Goal: Task Accomplishment & Management: Complete application form

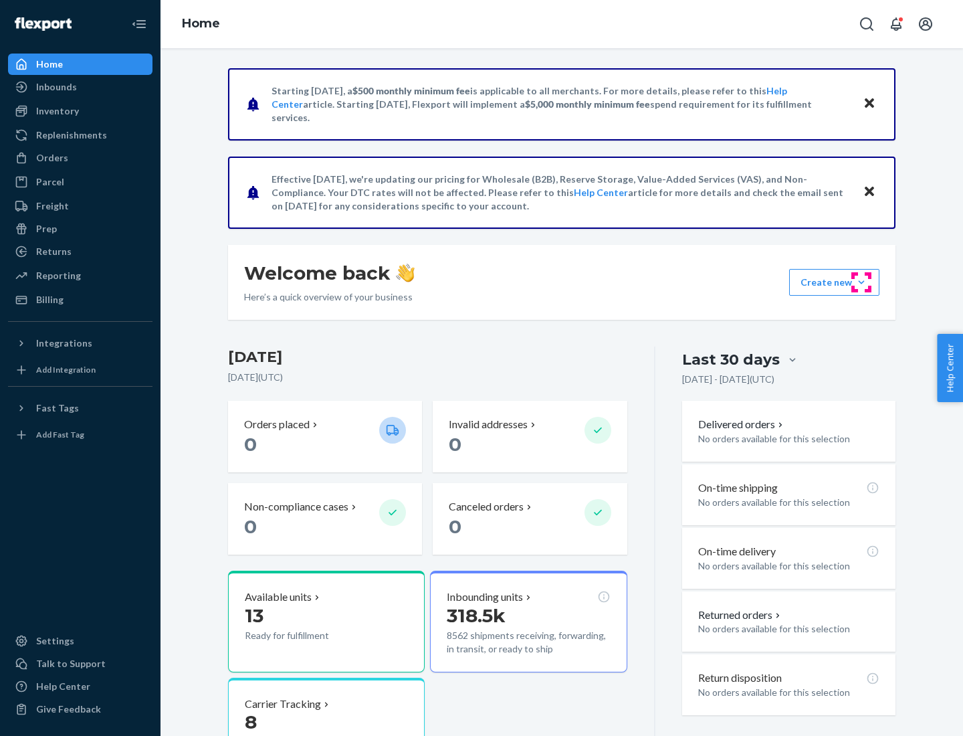
click at [862, 282] on button "Create new Create new inbound Create new order Create new product" at bounding box center [835, 282] width 90 height 27
click at [80, 87] on div "Inbounds" at bounding box center [80, 87] width 142 height 19
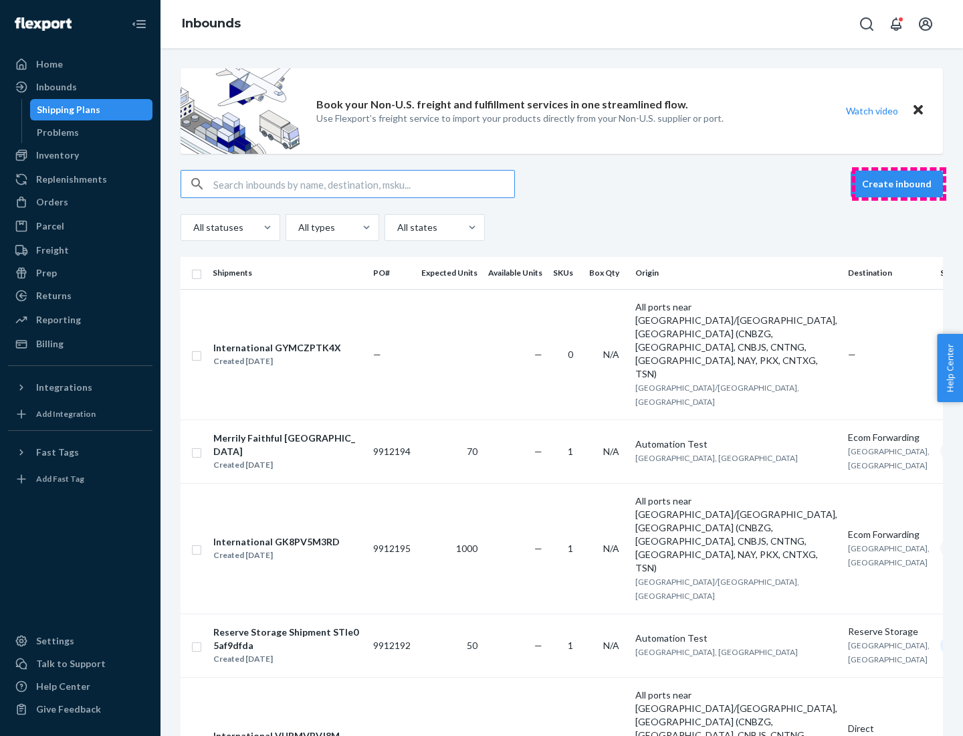
click at [899, 184] on button "Create inbound" at bounding box center [897, 184] width 92 height 27
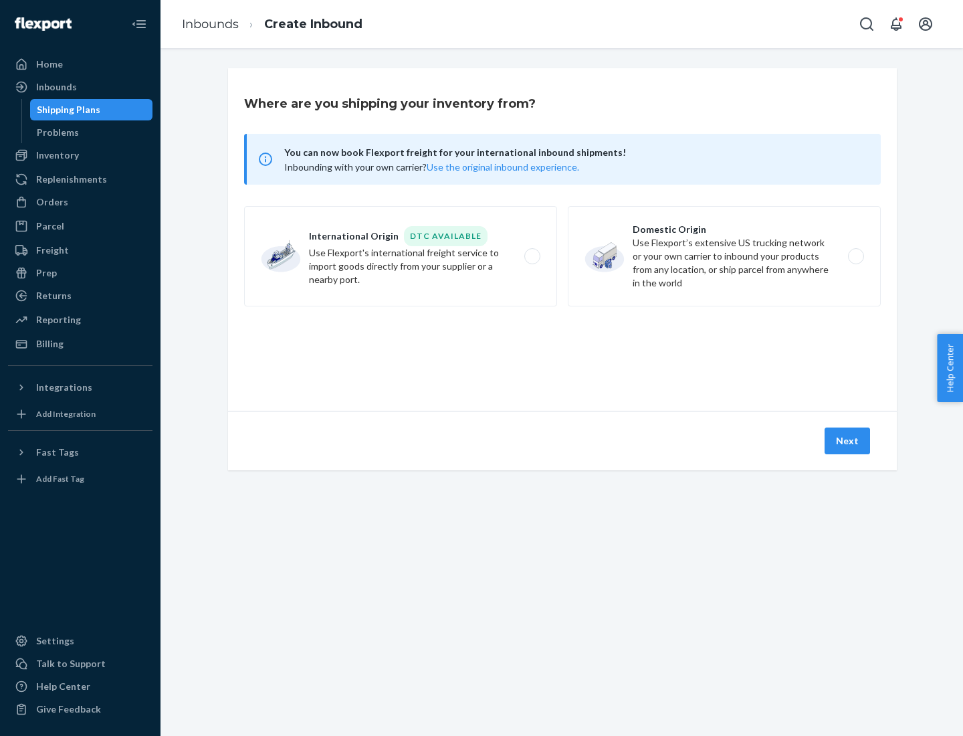
click at [725, 256] on label "Domestic Origin Use Flexport’s extensive US trucking network or your own carrie…" at bounding box center [724, 256] width 313 height 100
click at [856, 256] on input "Domestic Origin Use Flexport’s extensive US trucking network or your own carrie…" at bounding box center [860, 256] width 9 height 9
radio input "true"
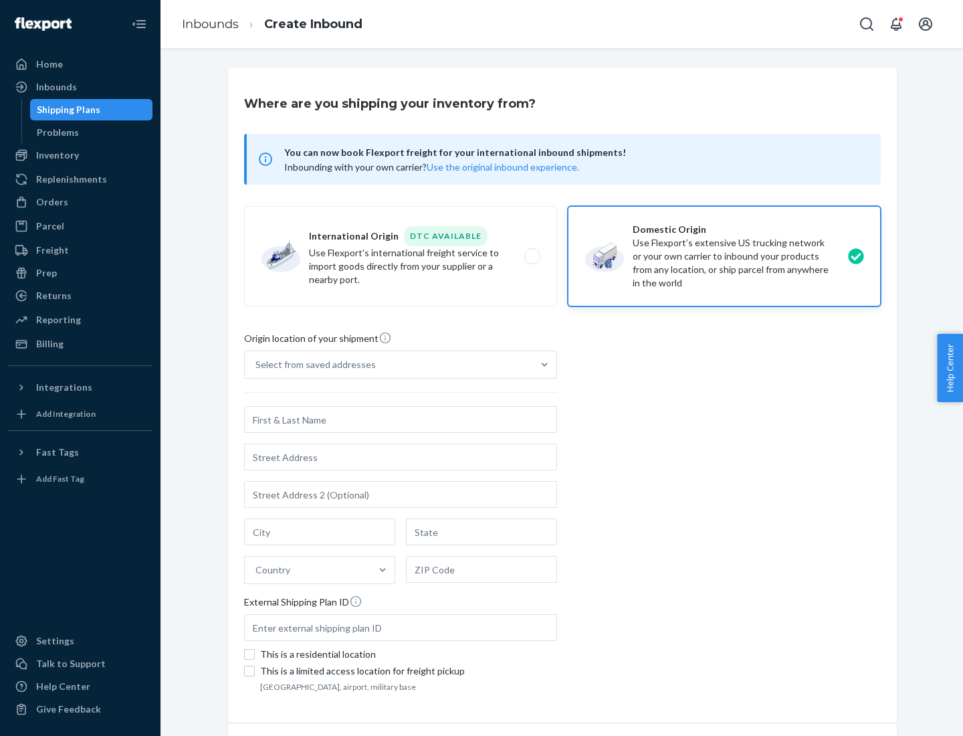
click at [312, 365] on div "Select from saved addresses" at bounding box center [316, 364] width 120 height 13
click at [257, 365] on input "Select from saved addresses" at bounding box center [256, 364] width 1 height 13
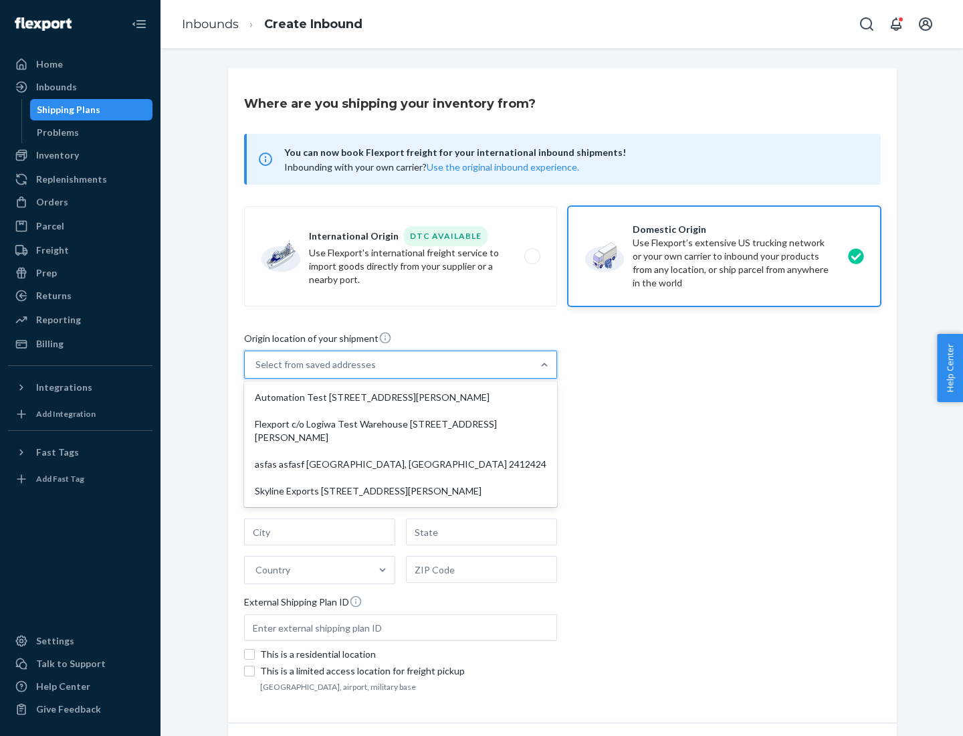
scroll to position [5, 0]
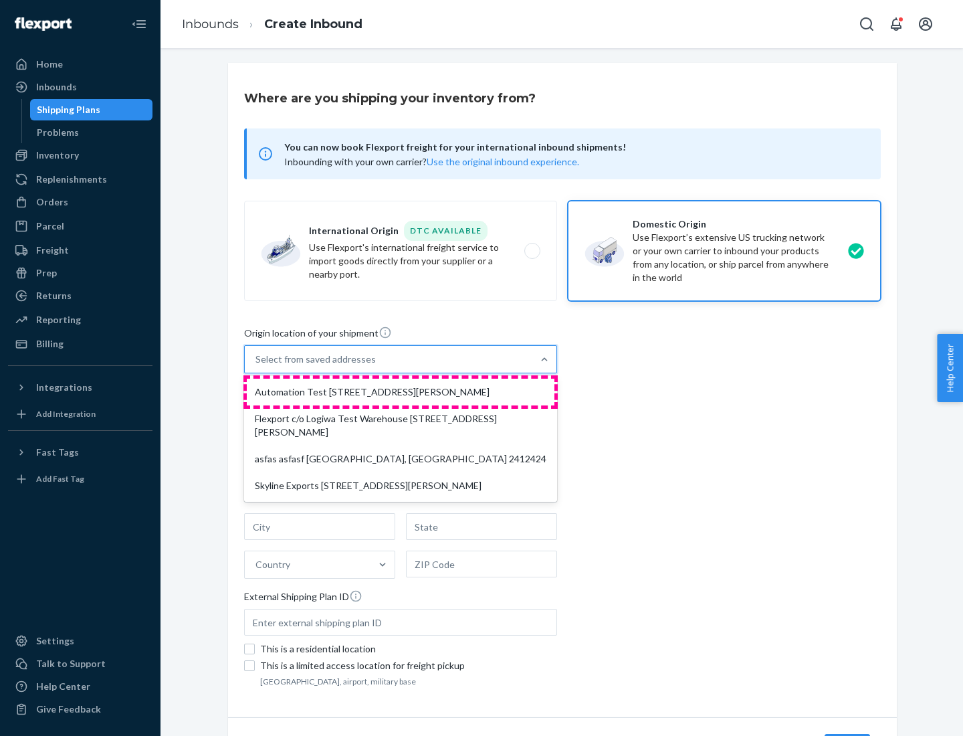
click at [401, 392] on div "Automation Test [STREET_ADDRESS][PERSON_NAME]" at bounding box center [401, 392] width 308 height 27
click at [257, 366] on input "option Automation Test [STREET_ADDRESS][PERSON_NAME] focused, 1 of 4. 4 results…" at bounding box center [256, 359] width 1 height 13
type input "Automation Test"
type input "[STREET_ADDRESS][PERSON_NAME]"
type input "9th Floor"
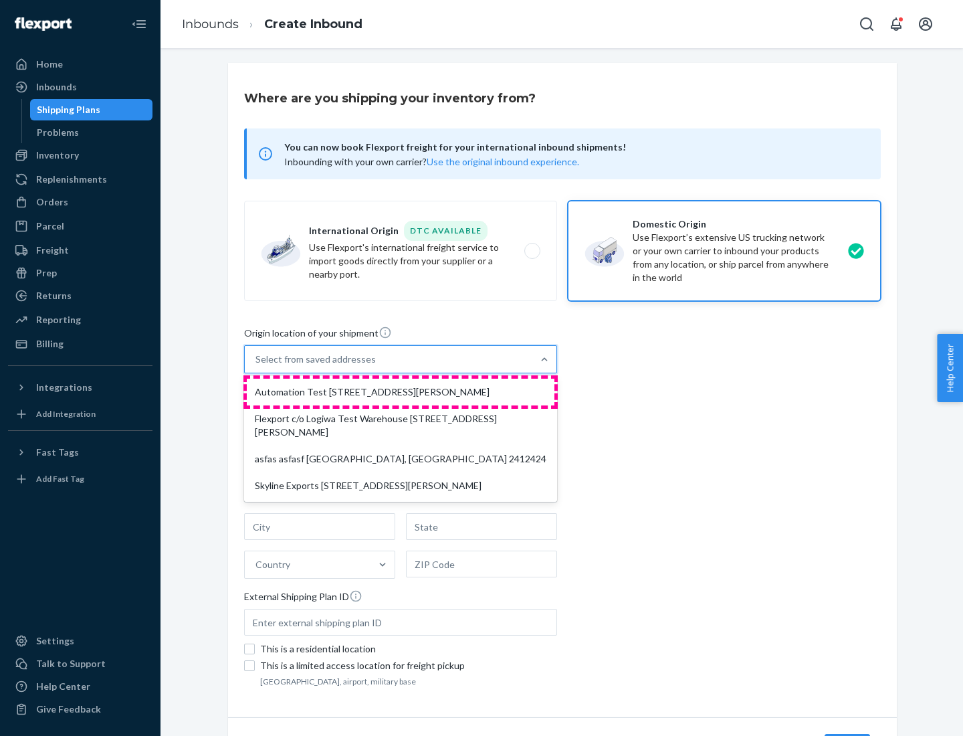
type input "[GEOGRAPHIC_DATA]"
type input "CA"
type input "94104"
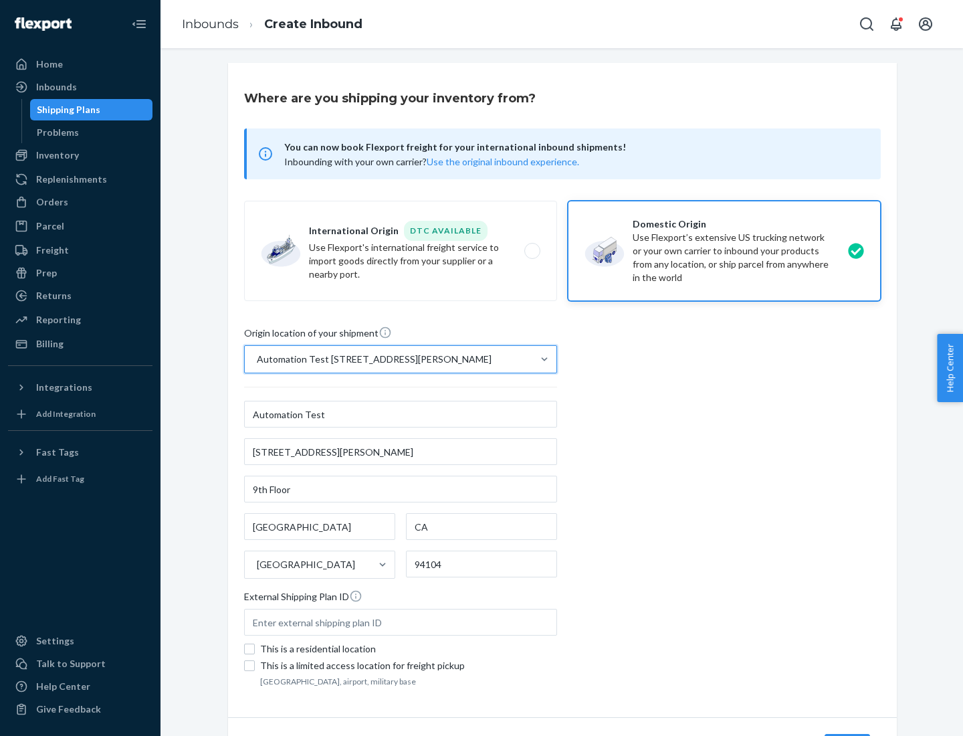
scroll to position [78, 0]
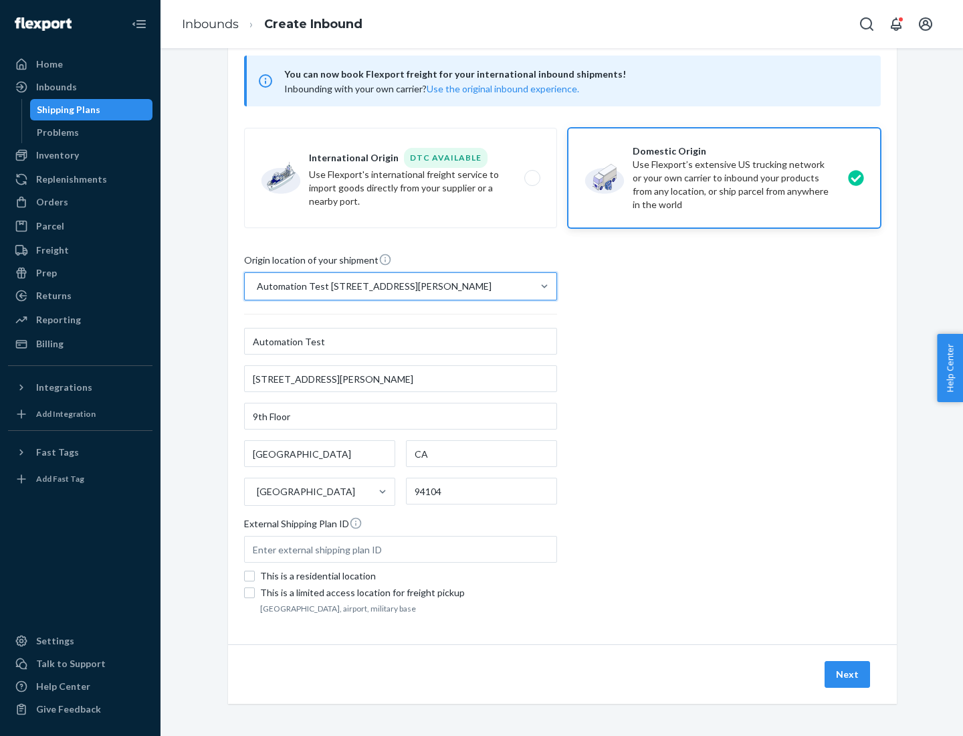
click at [848, 674] on button "Next" at bounding box center [847, 674] width 45 height 27
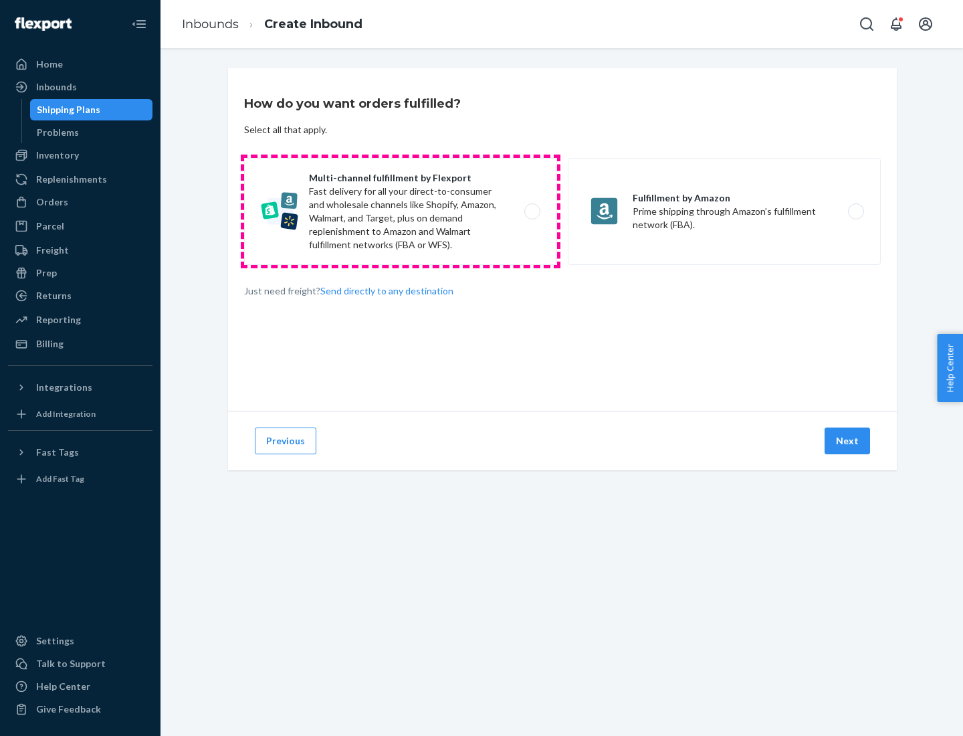
click at [401, 211] on label "Multi-channel fulfillment by Flexport Fast delivery for all your direct-to-cons…" at bounding box center [400, 211] width 313 height 107
click at [532, 211] on input "Multi-channel fulfillment by Flexport Fast delivery for all your direct-to-cons…" at bounding box center [536, 211] width 9 height 9
radio input "true"
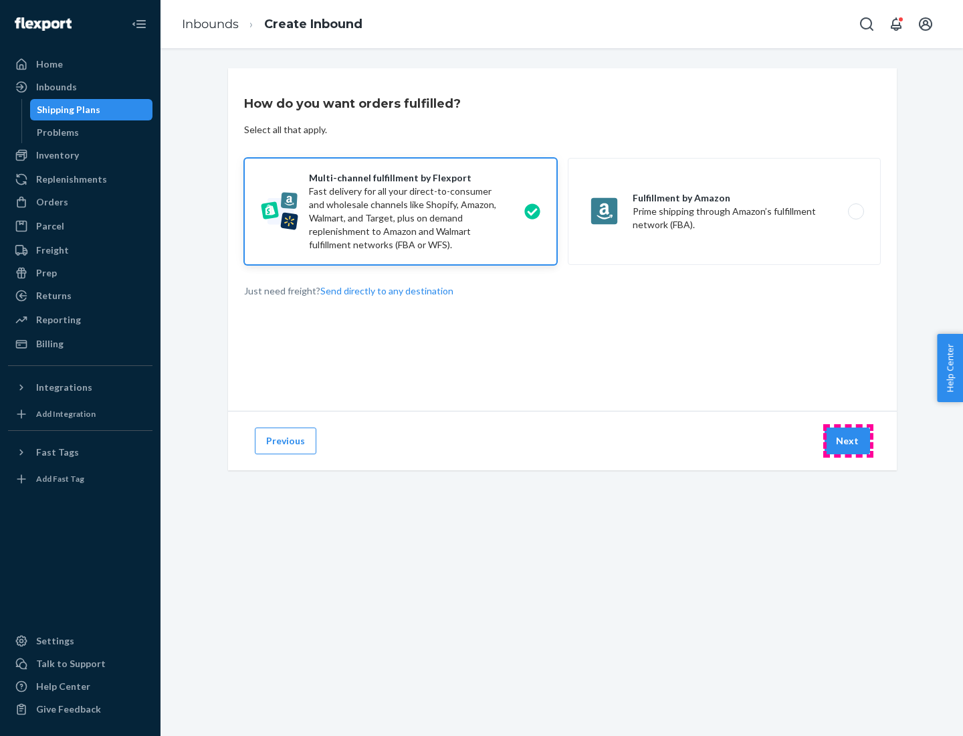
click at [848, 441] on button "Next" at bounding box center [847, 441] width 45 height 27
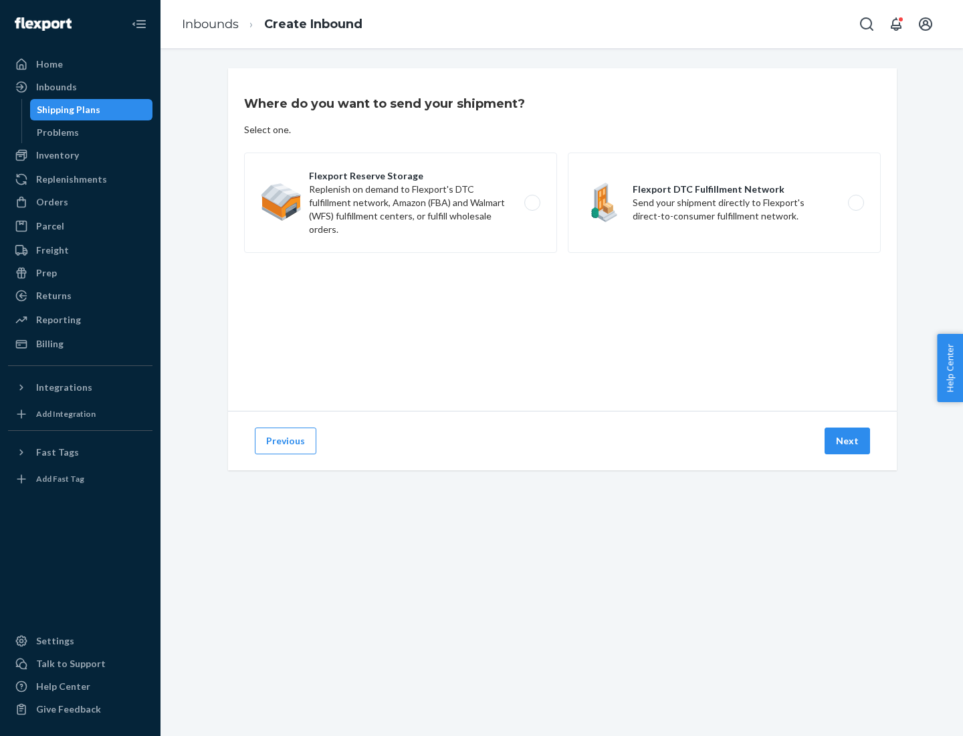
click at [725, 203] on label "Flexport DTC Fulfillment Network Send your shipment directly to Flexport's dire…" at bounding box center [724, 203] width 313 height 100
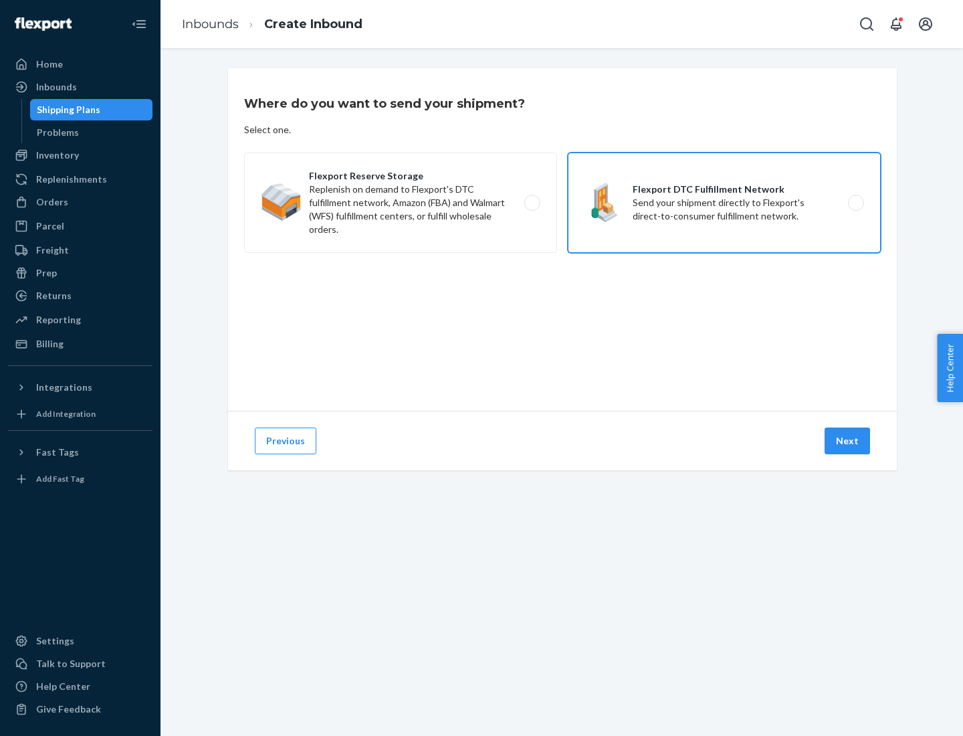
click at [856, 203] on input "Flexport DTC Fulfillment Network Send your shipment directly to Flexport's dire…" at bounding box center [860, 203] width 9 height 9
radio input "true"
click at [848, 441] on button "Next" at bounding box center [847, 441] width 45 height 27
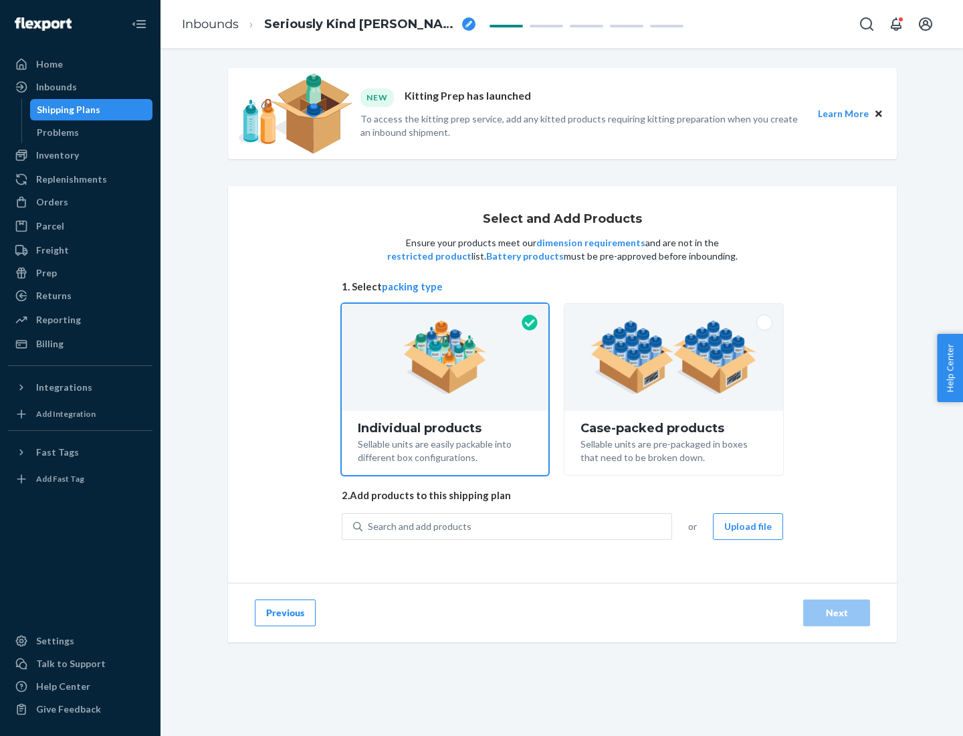
click at [674, 357] on img at bounding box center [674, 357] width 167 height 74
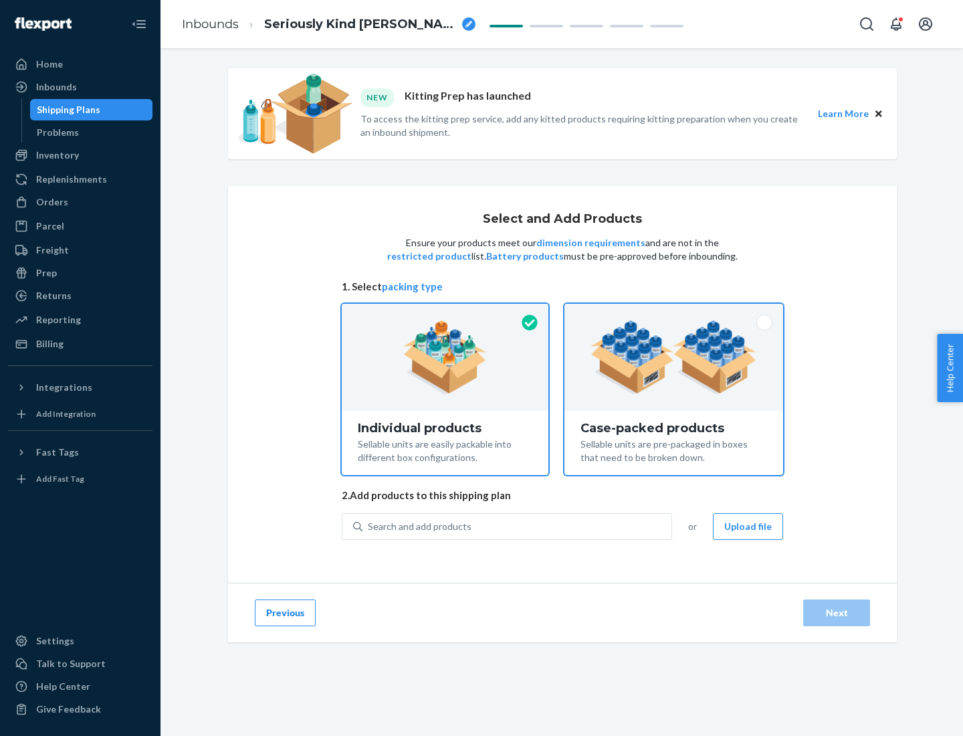
click at [674, 312] on input "Case-packed products Sellable units are pre-packaged in boxes that need to be b…" at bounding box center [674, 308] width 9 height 9
radio input "true"
radio input "false"
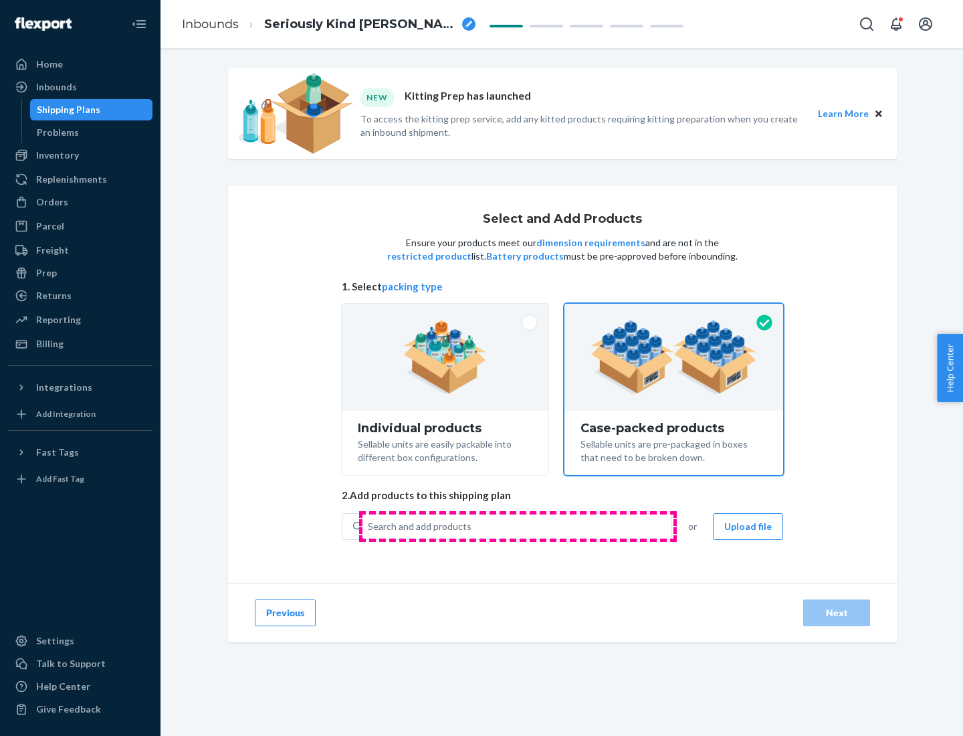
click at [518, 526] on div "Search and add products" at bounding box center [517, 527] width 309 height 24
click at [369, 526] on input "Search and add products" at bounding box center [368, 526] width 1 height 13
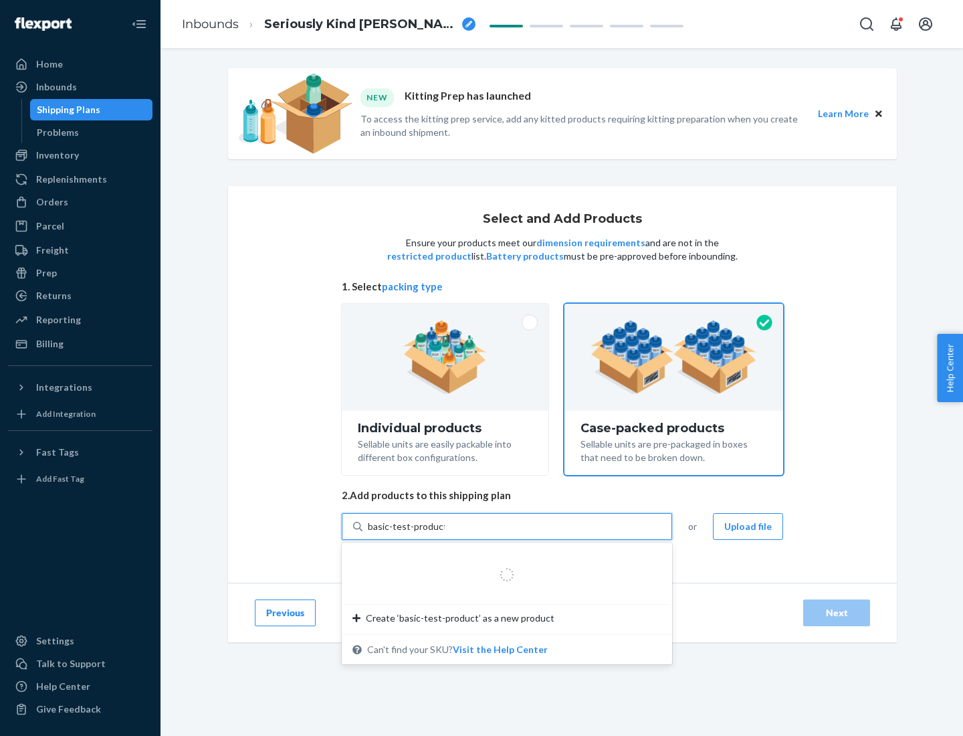
type input "basic-test-product-1"
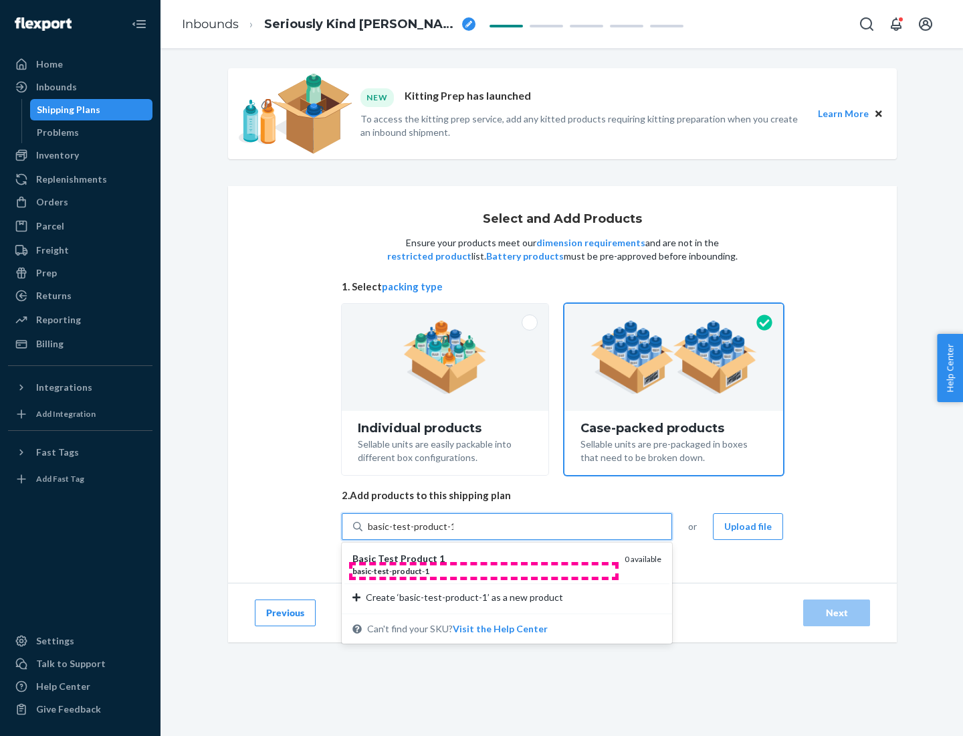
click at [484, 571] on div "basic - test - product - 1" at bounding box center [484, 570] width 262 height 11
click at [454, 533] on input "basic-test-product-1" at bounding box center [411, 526] width 86 height 13
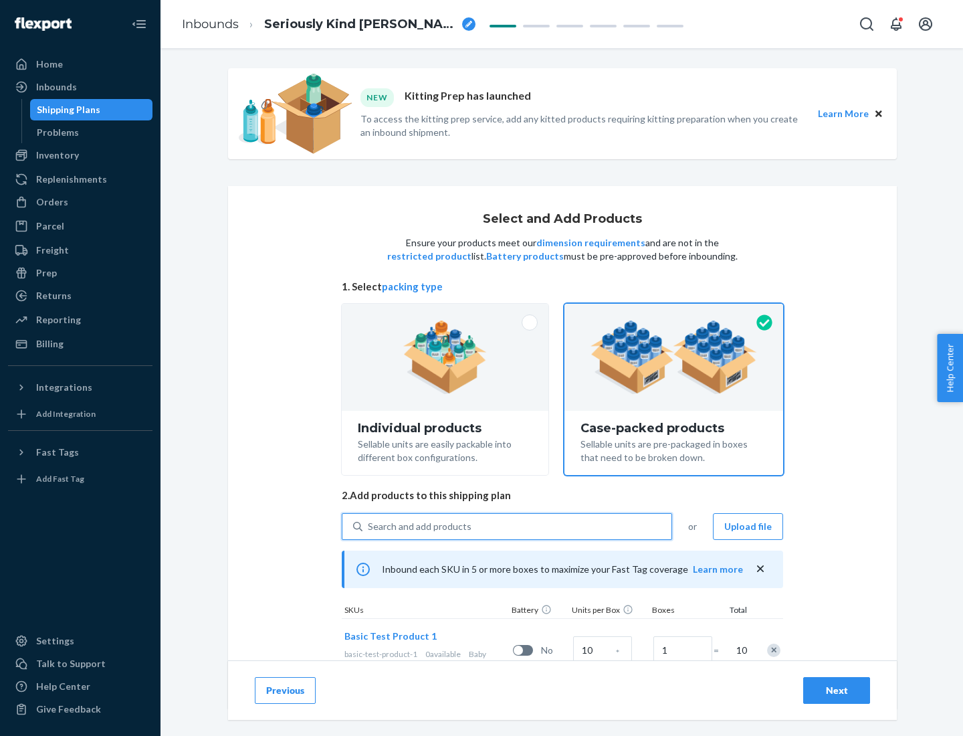
scroll to position [48, 0]
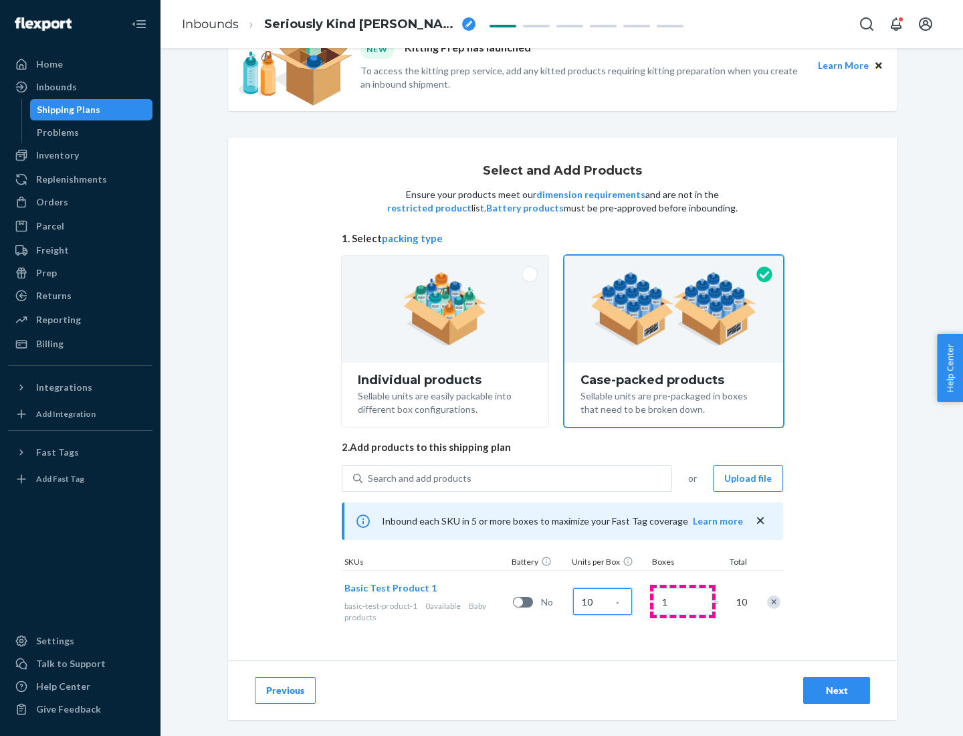
type input "10"
type input "7"
click at [837, 690] on div "Next" at bounding box center [837, 690] width 44 height 13
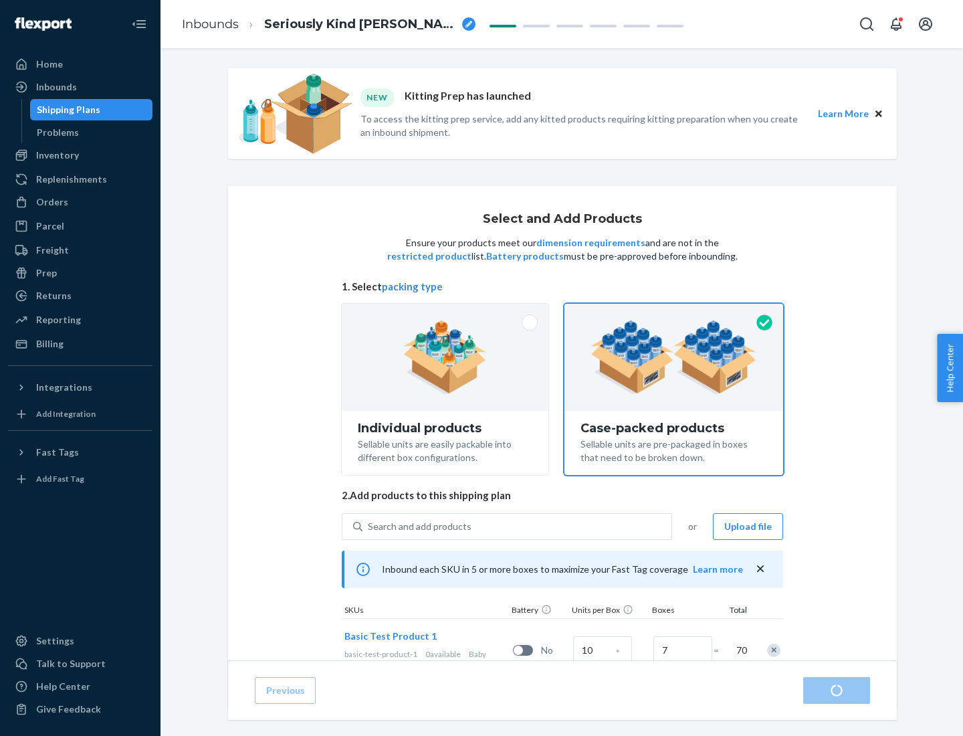
radio input "true"
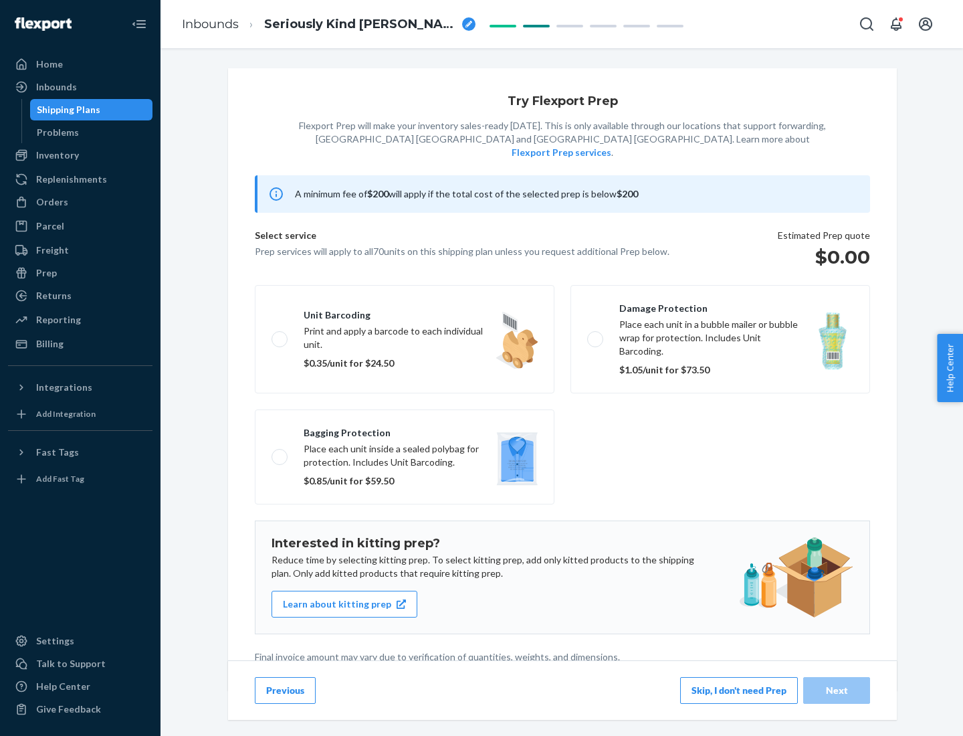
scroll to position [3, 0]
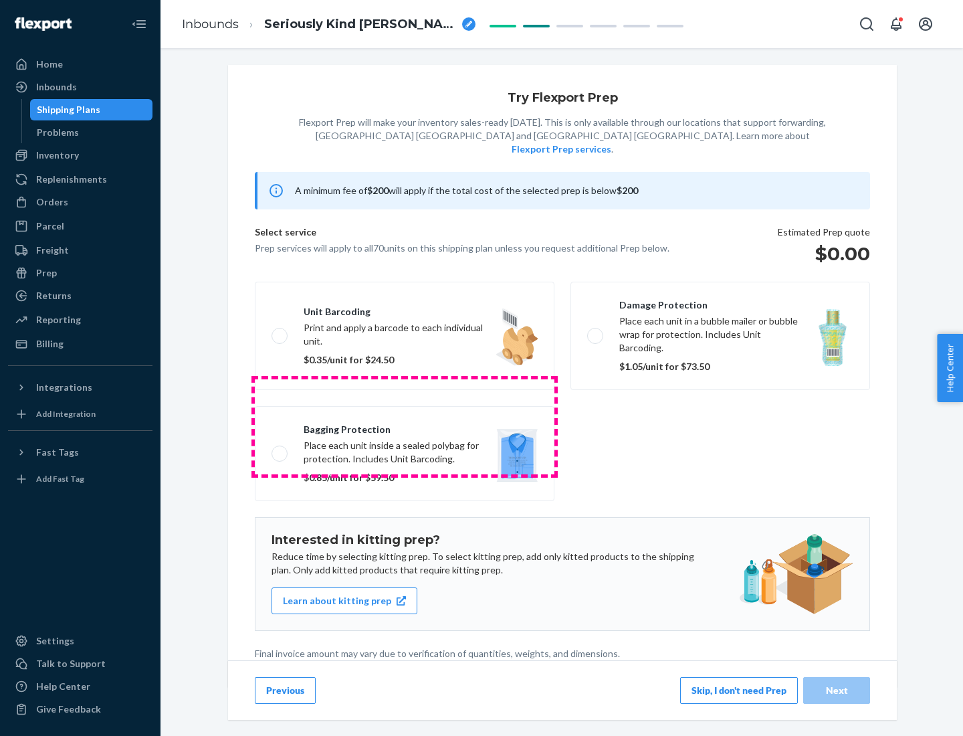
click at [405, 426] on label "Bagging protection Place each unit inside a sealed polybag for protection. Incl…" at bounding box center [405, 453] width 300 height 95
click at [280, 449] on input "Bagging protection Place each unit inside a sealed polybag for protection. Incl…" at bounding box center [276, 453] width 9 height 9
checkbox input "true"
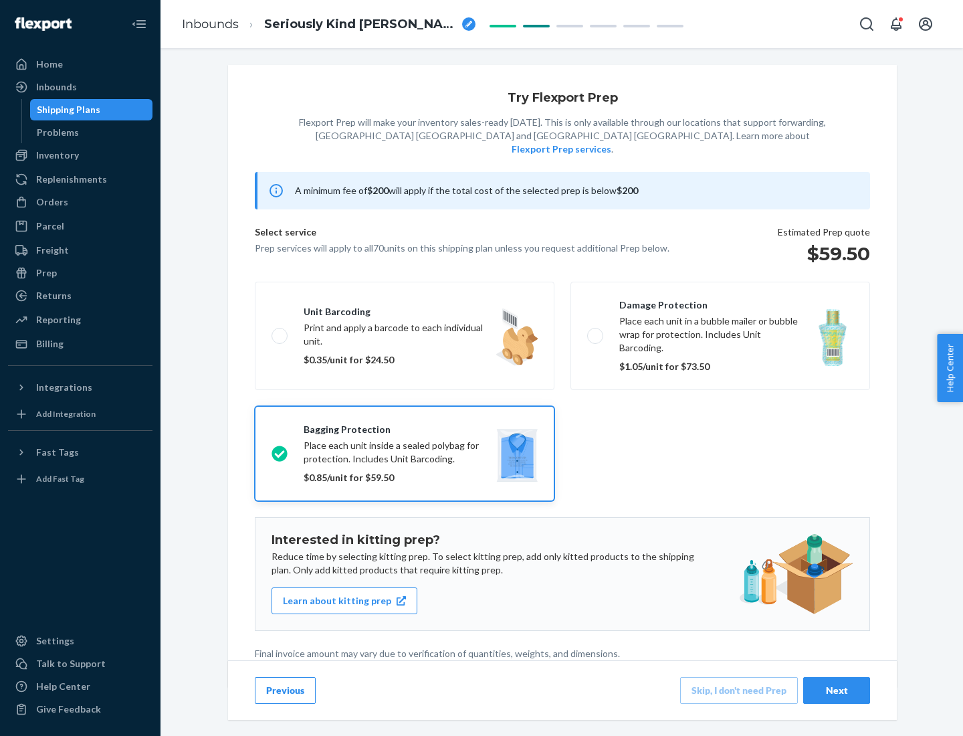
click at [837, 690] on div "Next" at bounding box center [837, 690] width 44 height 13
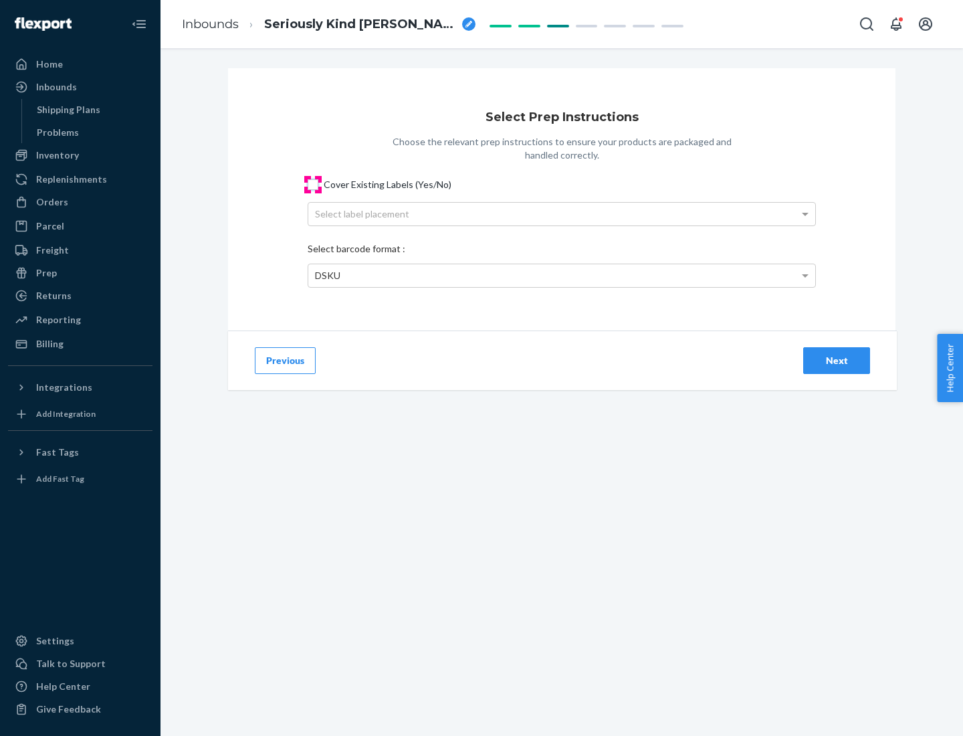
click at [313, 184] on input "Cover Existing Labels (Yes/No)" at bounding box center [313, 184] width 11 height 11
checkbox input "true"
click at [562, 213] on div "Select label placement" at bounding box center [561, 214] width 507 height 23
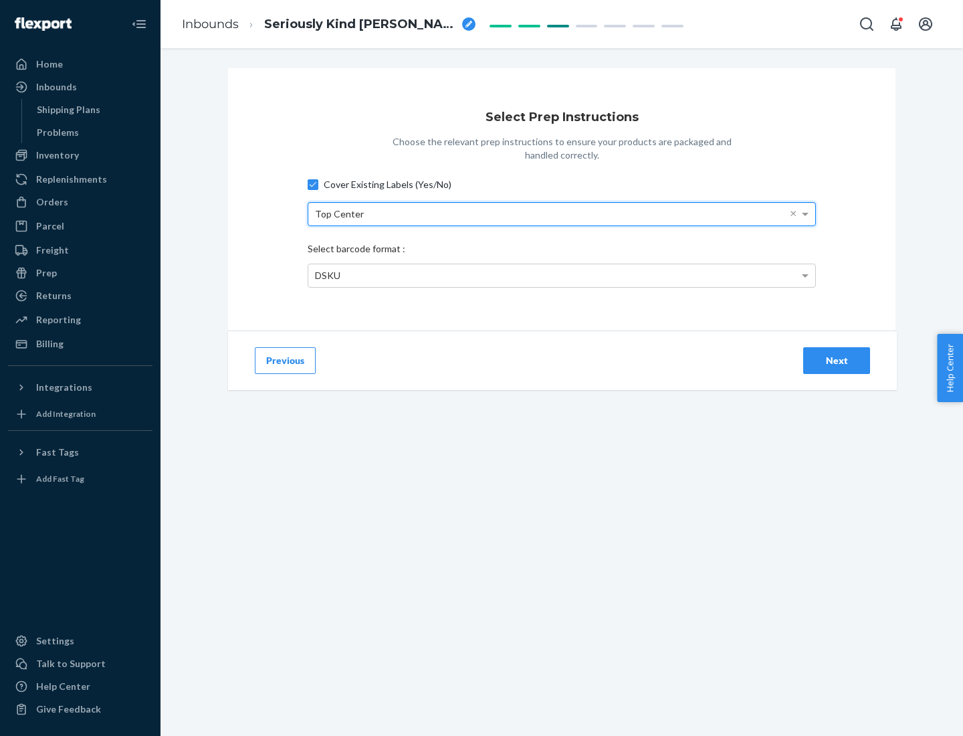
click at [562, 275] on div "DSKU" at bounding box center [561, 275] width 507 height 23
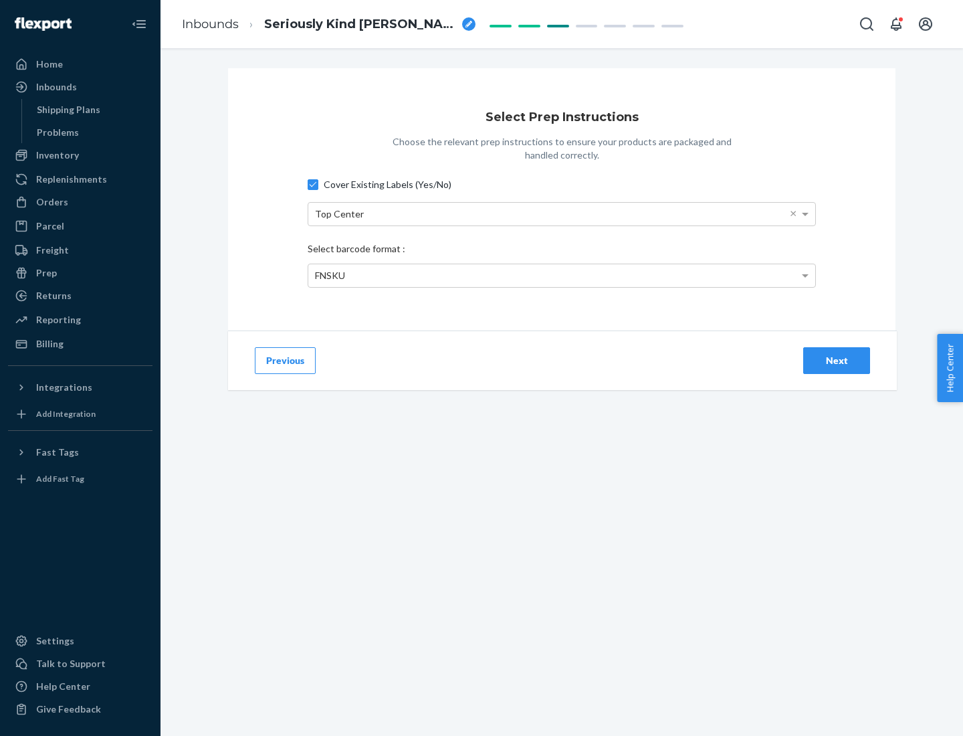
click at [837, 360] on div "Next" at bounding box center [837, 360] width 44 height 13
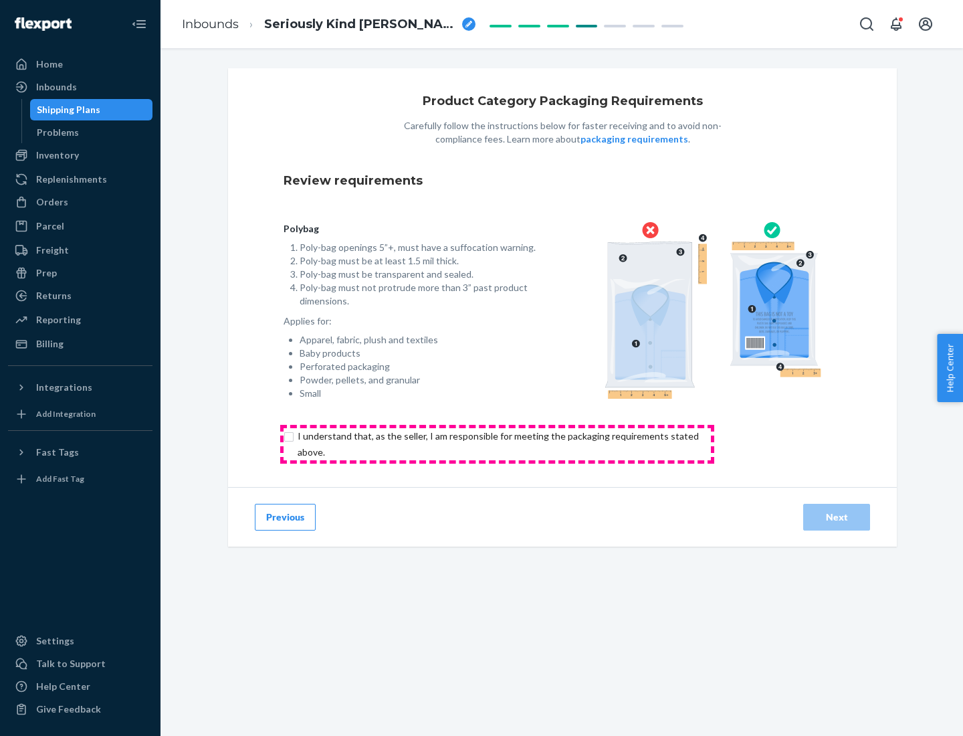
click at [497, 444] on input "checkbox" at bounding box center [506, 444] width 445 height 32
checkbox input "true"
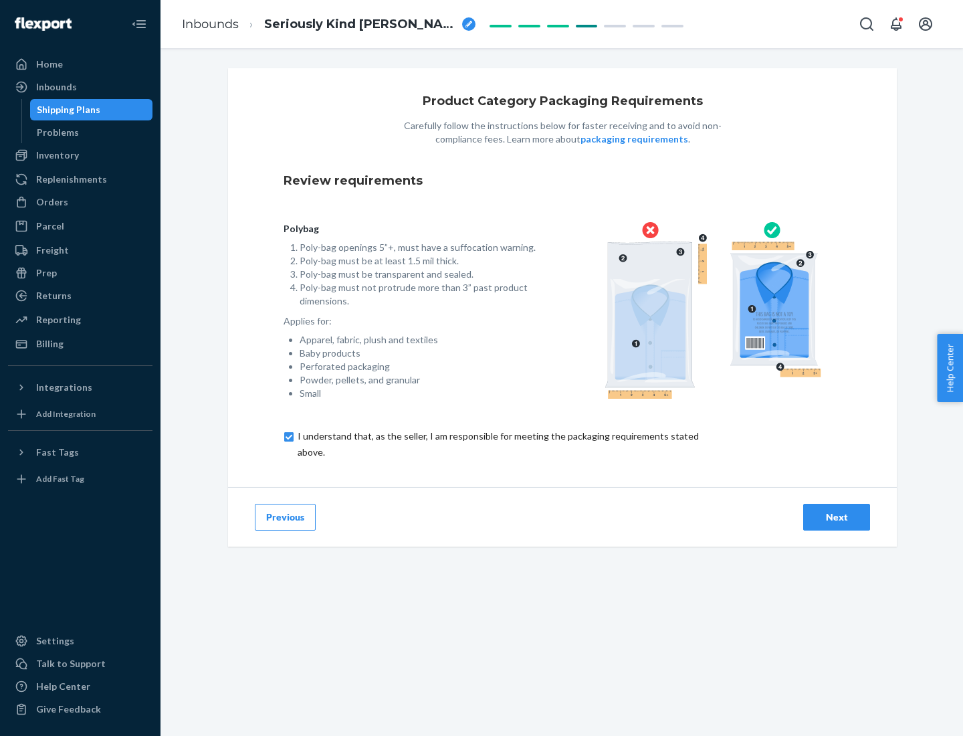
click at [837, 517] on div "Next" at bounding box center [837, 516] width 44 height 13
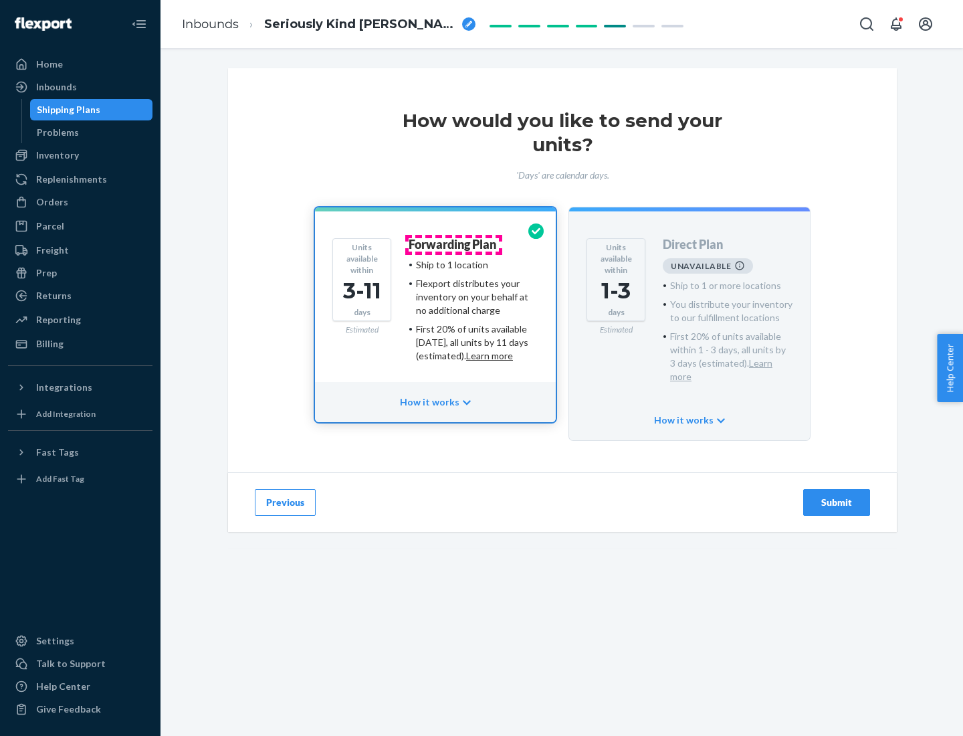
click at [454, 244] on h4 "Forwarding Plan" at bounding box center [453, 244] width 88 height 13
click at [837, 496] on div "Submit" at bounding box center [837, 502] width 44 height 13
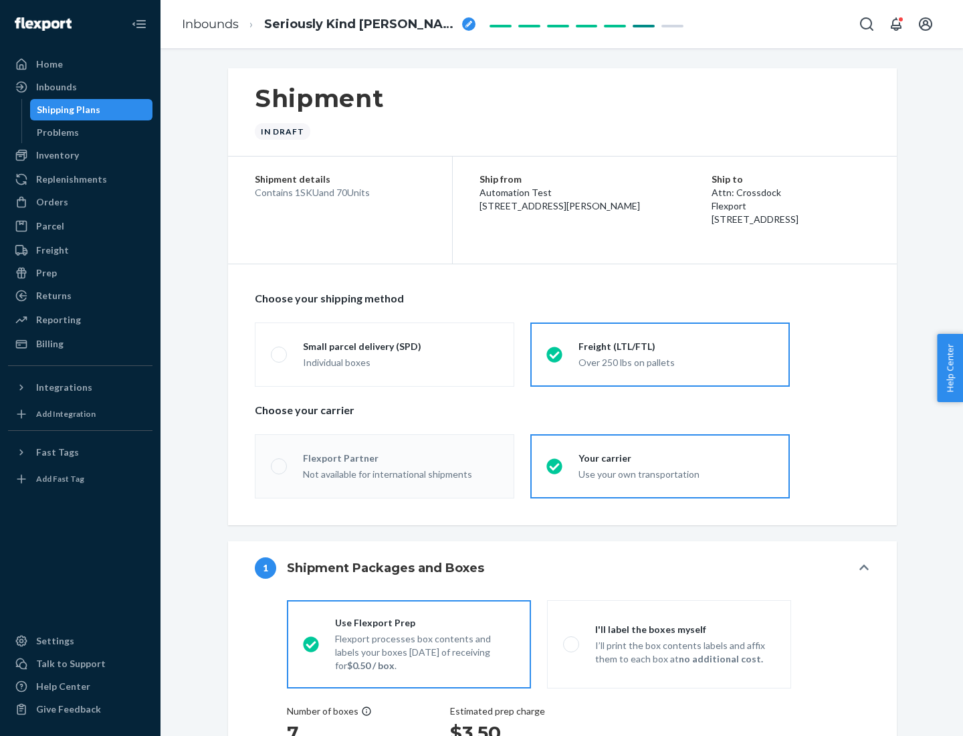
radio input "true"
radio input "false"
radio input "true"
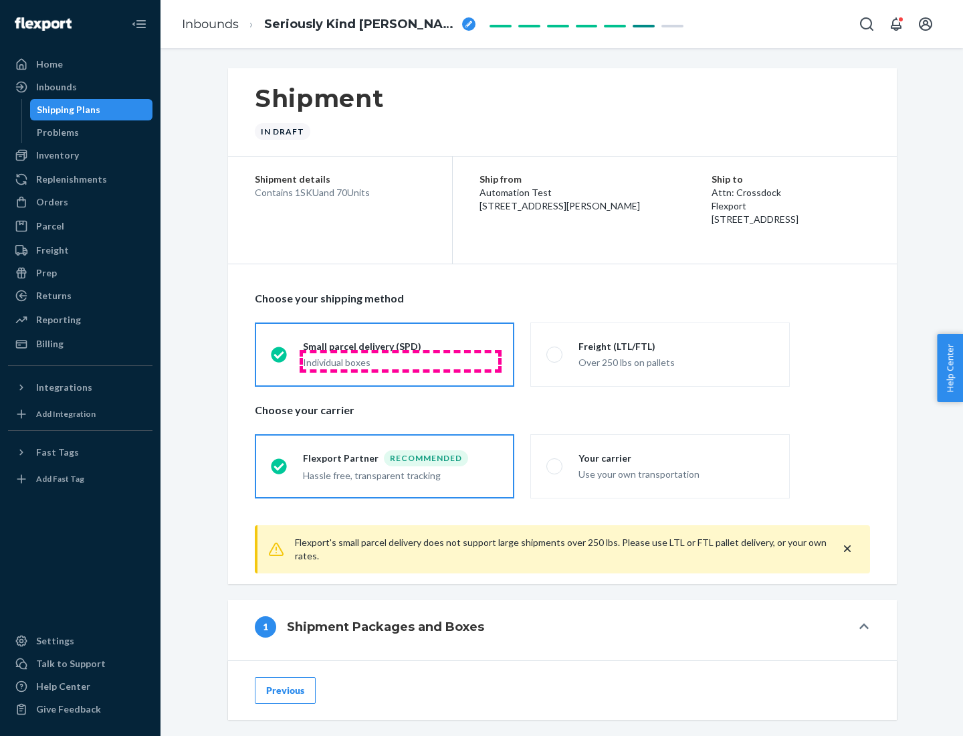
click at [401, 361] on div "Individual boxes" at bounding box center [400, 362] width 195 height 13
click at [280, 359] on input "Small parcel delivery (SPD) Individual boxes" at bounding box center [275, 354] width 9 height 9
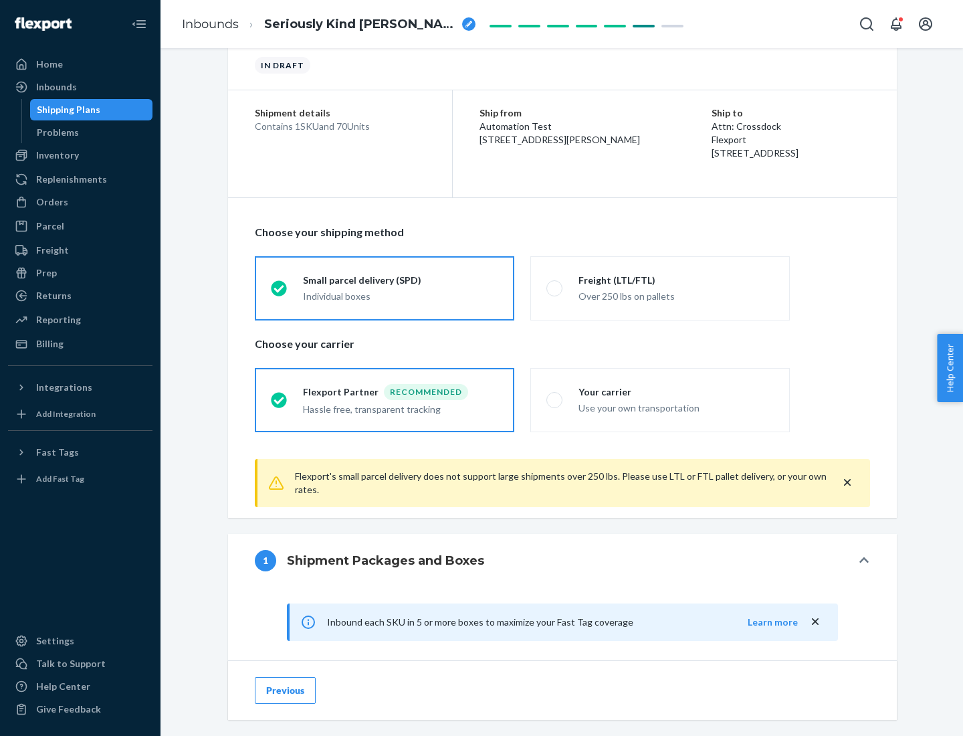
click at [676, 391] on div "Your carrier" at bounding box center [676, 391] width 195 height 13
click at [555, 395] on input "Your carrier Use your own transportation" at bounding box center [551, 399] width 9 height 9
radio input "true"
radio input "false"
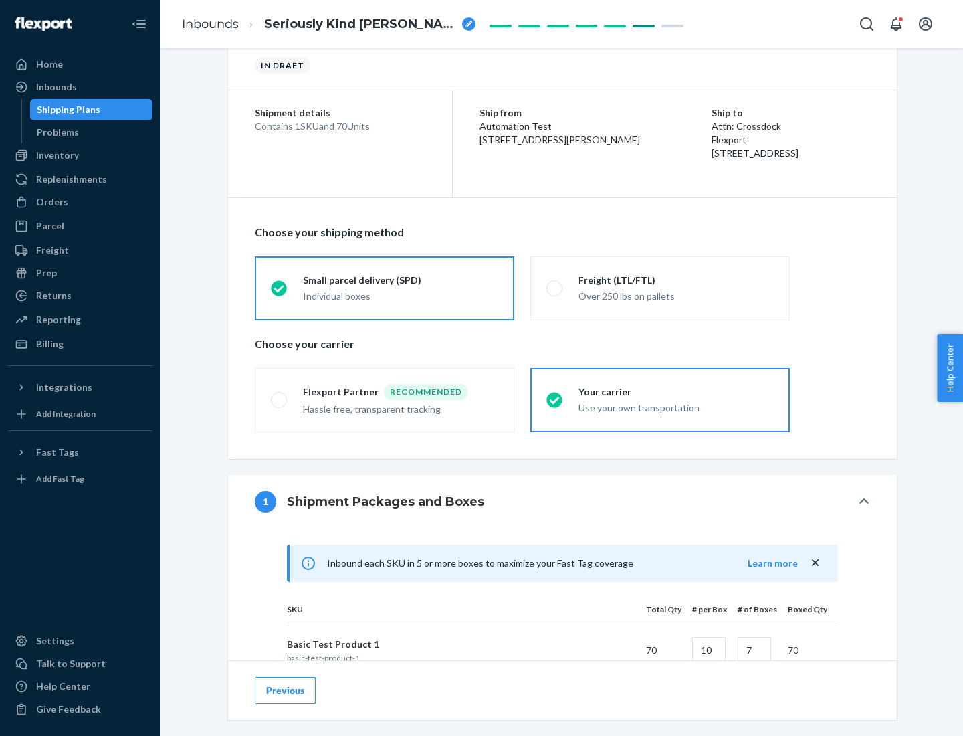
scroll to position [324, 0]
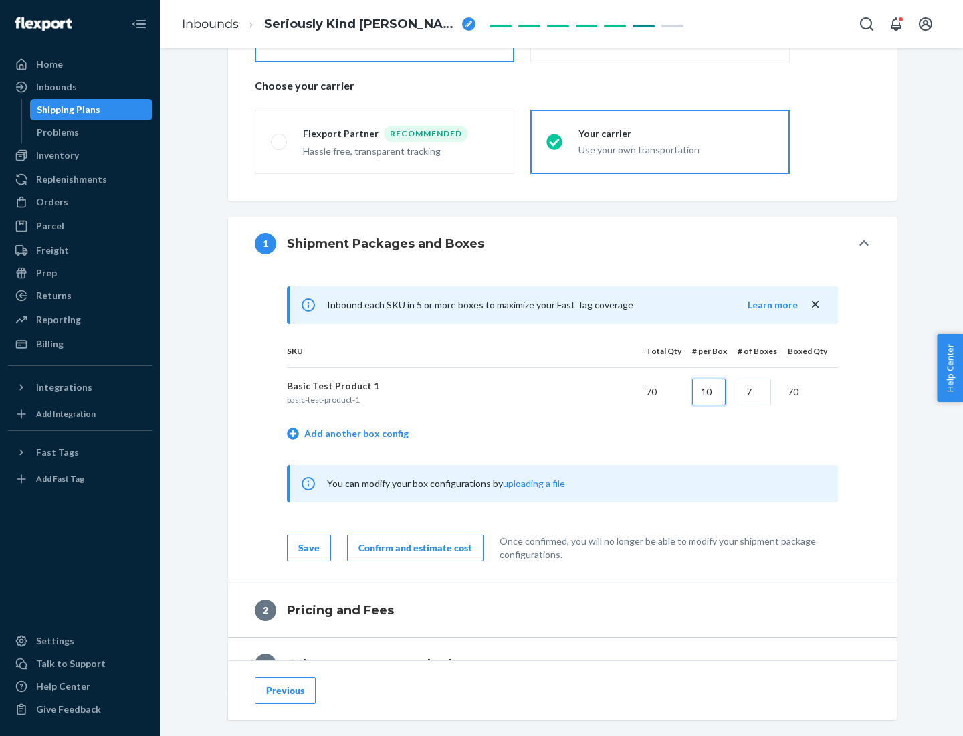
type input "10"
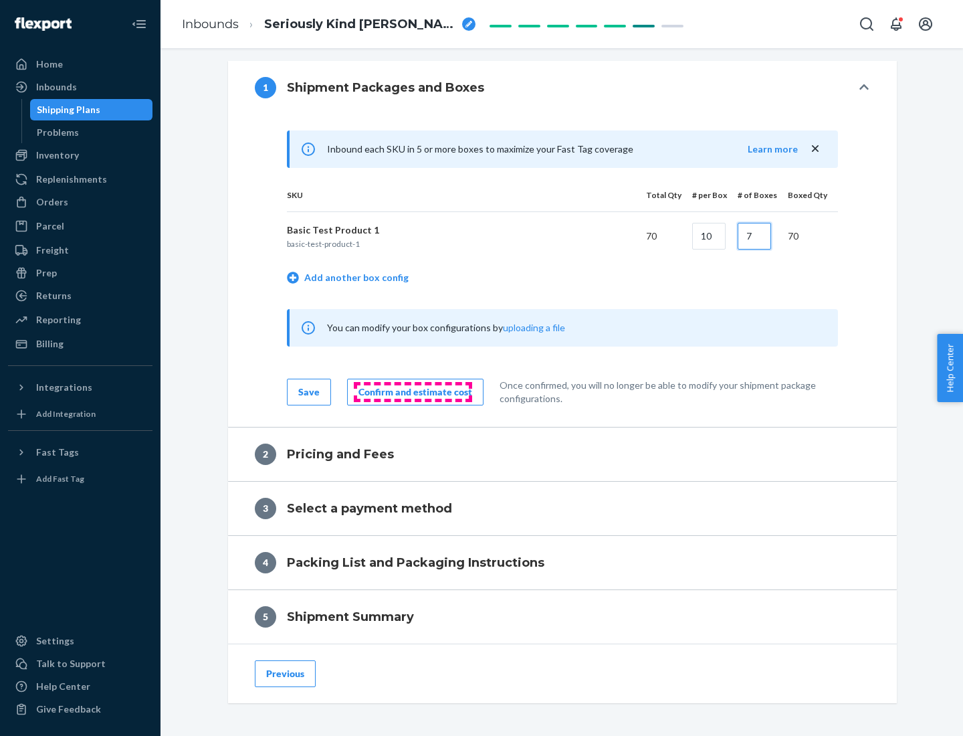
type input "7"
click at [413, 391] on div "Confirm and estimate cost" at bounding box center [416, 391] width 114 height 13
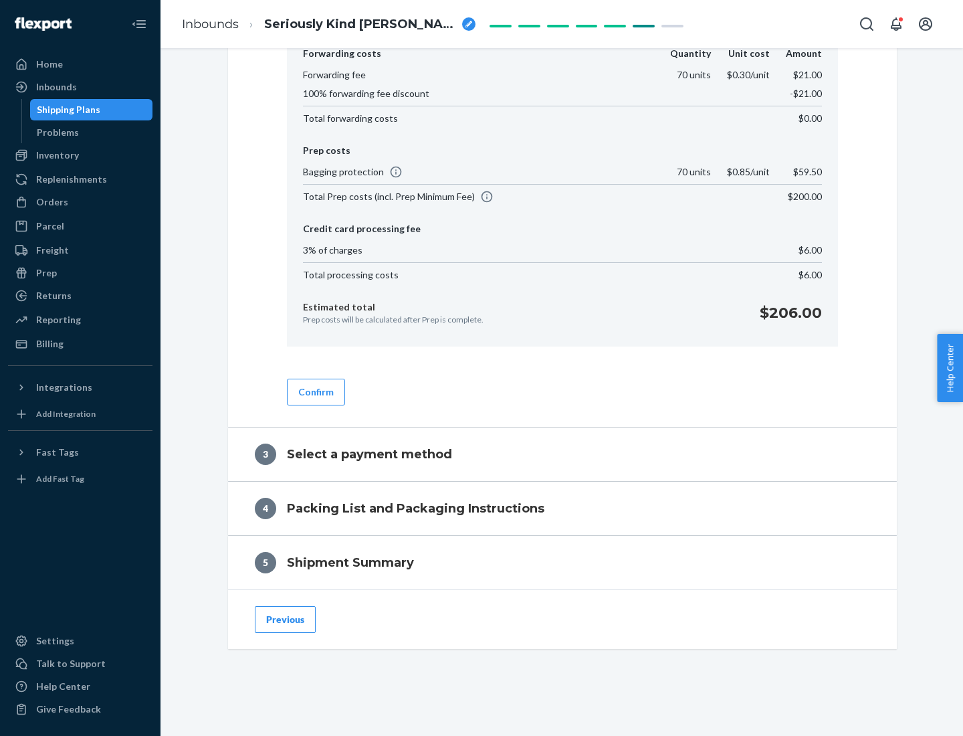
click at [315, 391] on button "Confirm" at bounding box center [316, 392] width 58 height 27
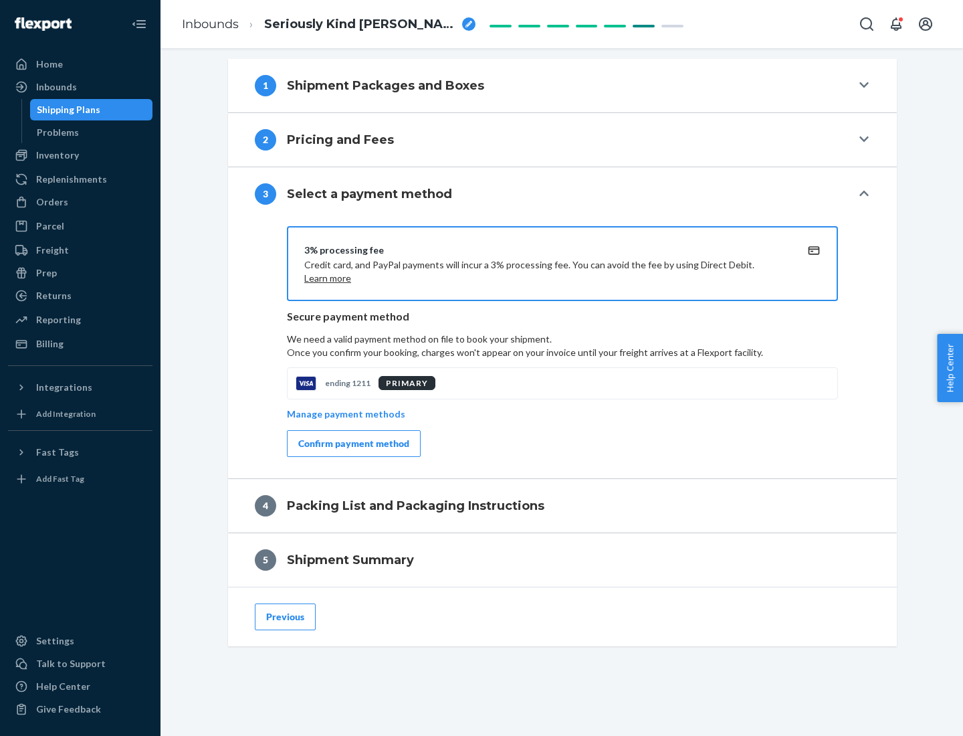
scroll to position [482, 0]
click at [353, 444] on div "Confirm payment method" at bounding box center [353, 443] width 111 height 13
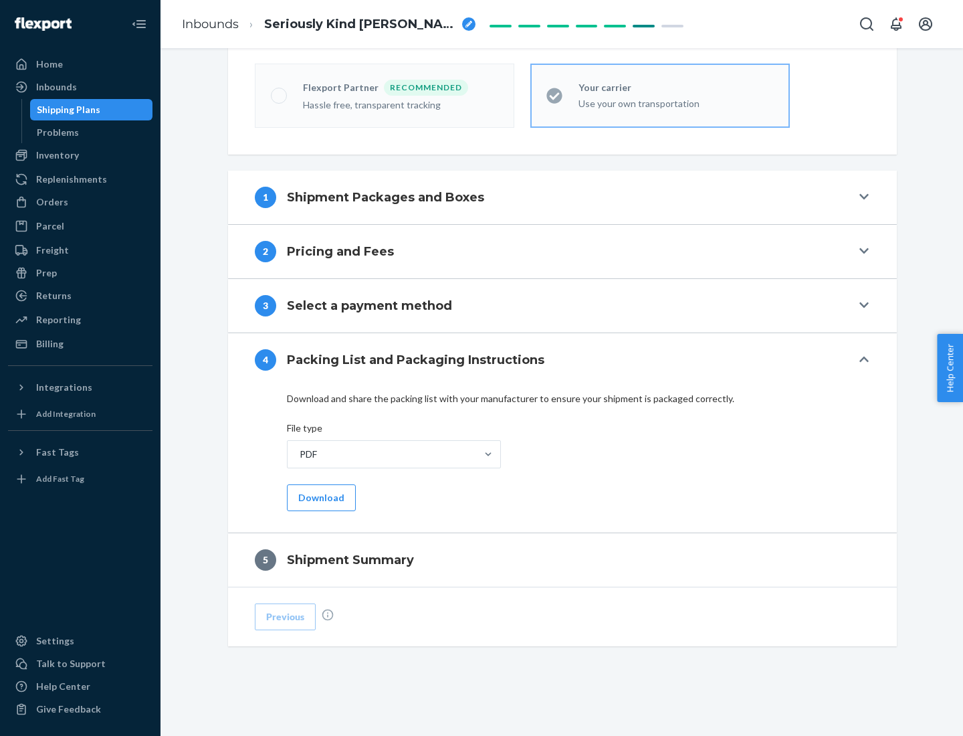
scroll to position [371, 0]
click at [320, 497] on button "Download" at bounding box center [321, 497] width 69 height 27
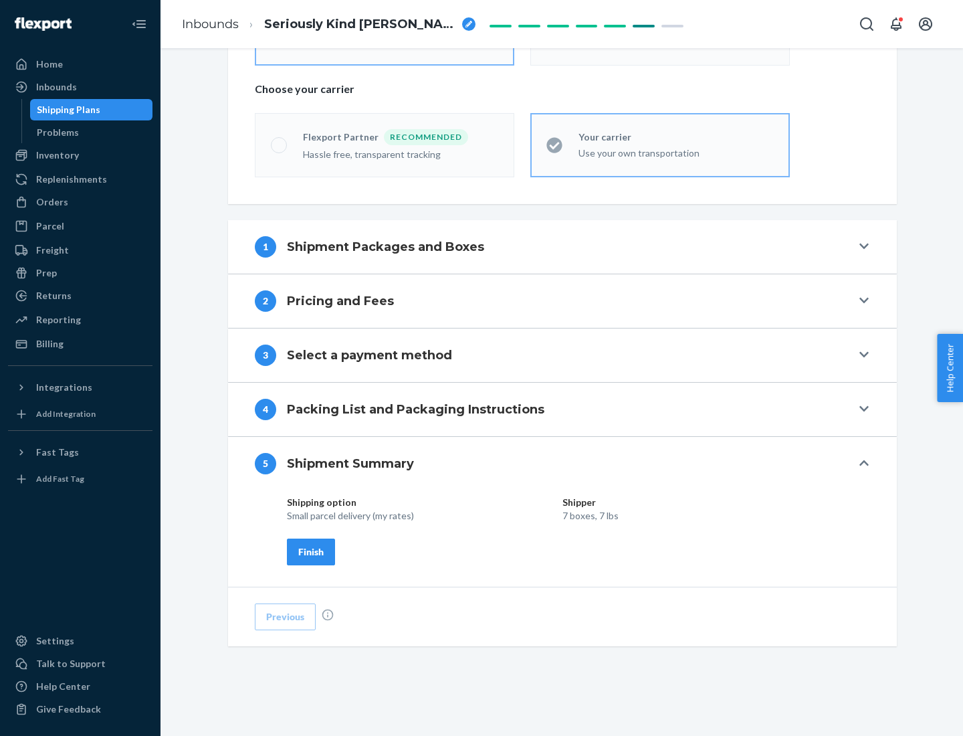
scroll to position [321, 0]
